Goal: Find specific page/section: Find specific page/section

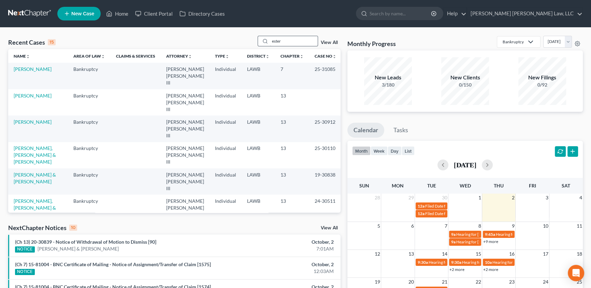
click at [288, 42] on input "ester" at bounding box center [294, 41] width 48 height 10
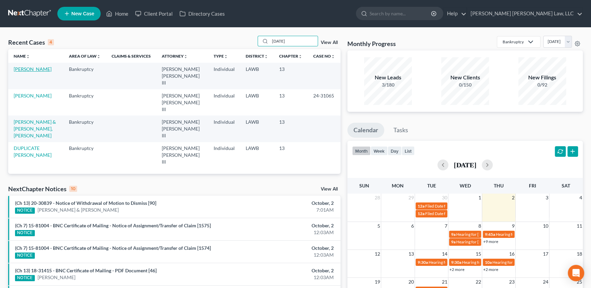
type input "[DATE]"
click at [30, 71] on link "[PERSON_NAME]" at bounding box center [33, 69] width 38 height 6
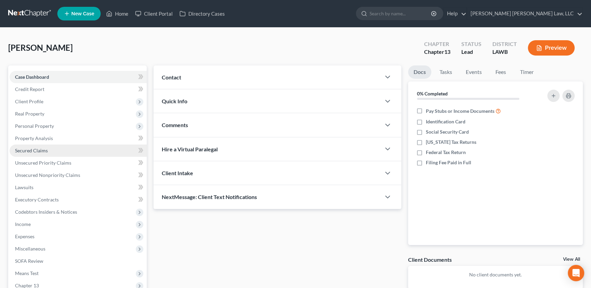
click at [39, 151] on span "Secured Claims" at bounding box center [31, 151] width 33 height 6
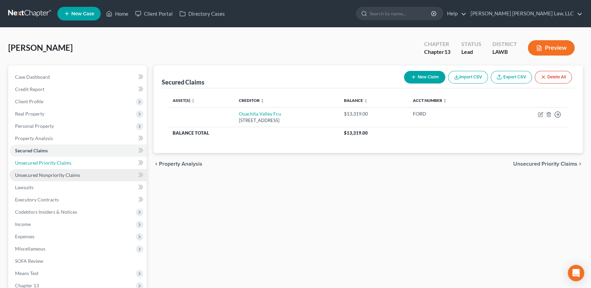
drag, startPoint x: 48, startPoint y: 162, endPoint x: 43, endPoint y: 172, distance: 11.2
click at [47, 162] on span "Unsecured Priority Claims" at bounding box center [43, 163] width 56 height 6
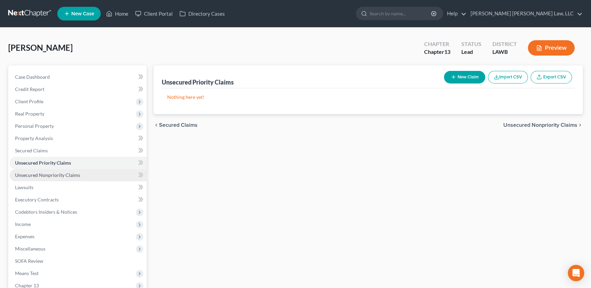
click at [39, 177] on span "Unsecured Nonpriority Claims" at bounding box center [47, 175] width 65 height 6
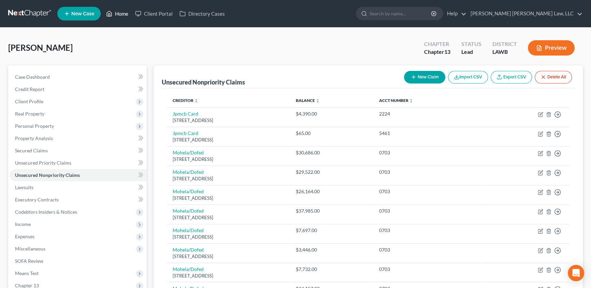
click at [122, 12] on link "Home" at bounding box center [117, 14] width 29 height 12
